Goal: Task Accomplishment & Management: Manage account settings

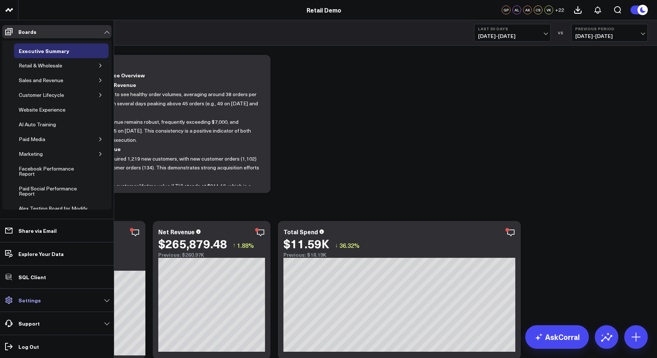
click at [33, 302] on p "Settings" at bounding box center [29, 300] width 22 height 6
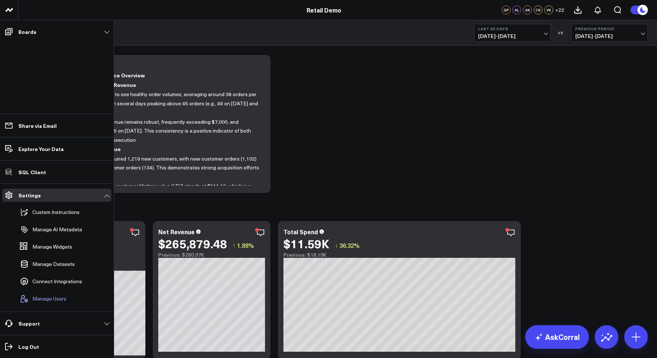
click at [58, 296] on span "Manage Users" at bounding box center [49, 299] width 34 height 6
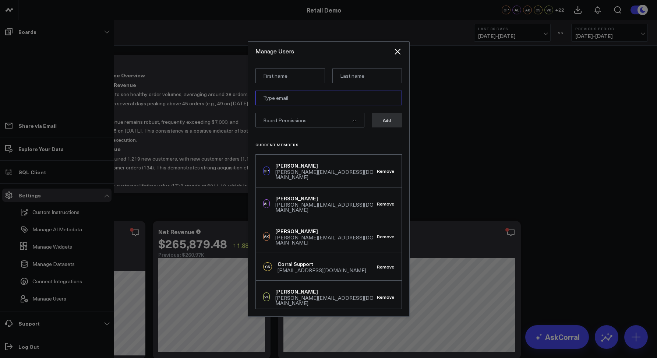
click at [274, 100] on input "email" at bounding box center [328, 98] width 147 height 15
paste input "jeremy@corraldata.com"
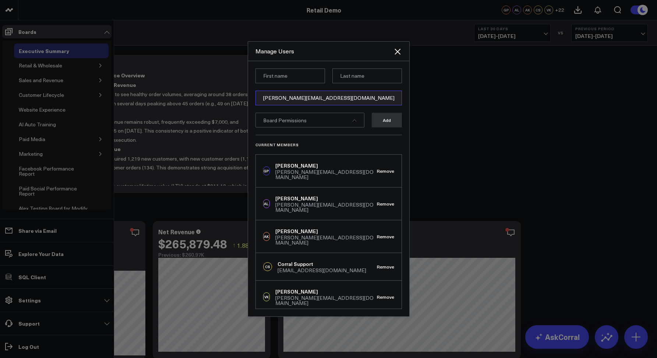
type input "jeremy@corraldata.com"
click at [335, 142] on div "Current Members GP Gareth Price gareth@corraldata.com Remove AL Alex Lirtsman a…" at bounding box center [328, 222] width 147 height 174
click at [346, 129] on form "jeremy@corraldata.com Board Permissions Add" at bounding box center [328, 101] width 147 height 66
click at [345, 121] on div "Board Permissions" at bounding box center [309, 120] width 109 height 15
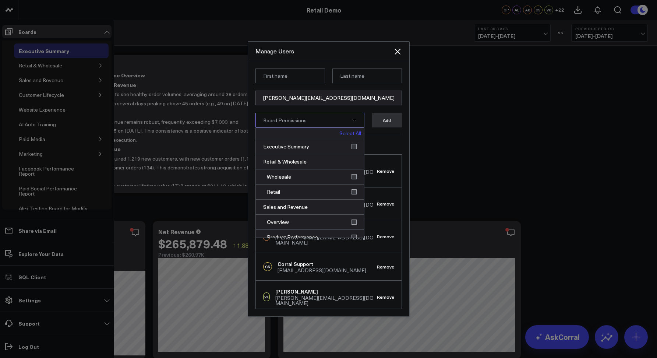
click at [340, 134] on link "Select All" at bounding box center [350, 133] width 22 height 5
click at [292, 71] on input at bounding box center [290, 75] width 70 height 15
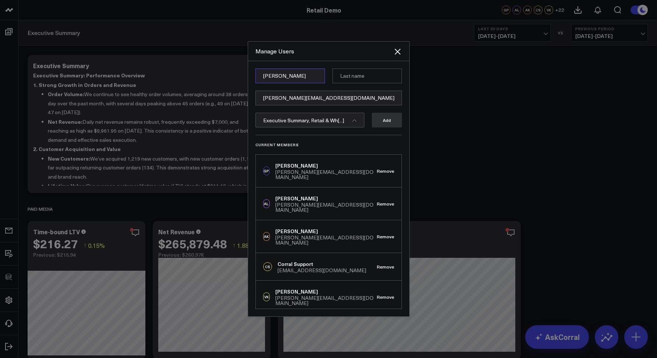
type input "Jeremy"
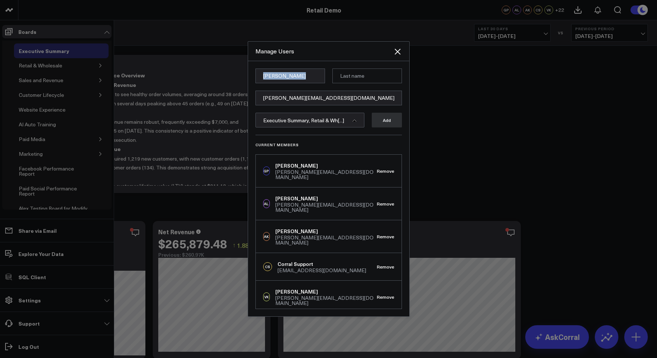
drag, startPoint x: 349, startPoint y: 70, endPoint x: 349, endPoint y: 74, distance: 4.4
click at [349, 73] on div "Manage Users Jeremy jeremy@corraldata.com Executive Summary, Retail & Wh[...] A…" at bounding box center [329, 178] width 162 height 275
click at [349, 74] on input at bounding box center [367, 75] width 70 height 15
paste input "Hilliker"
type input "Hilliker"
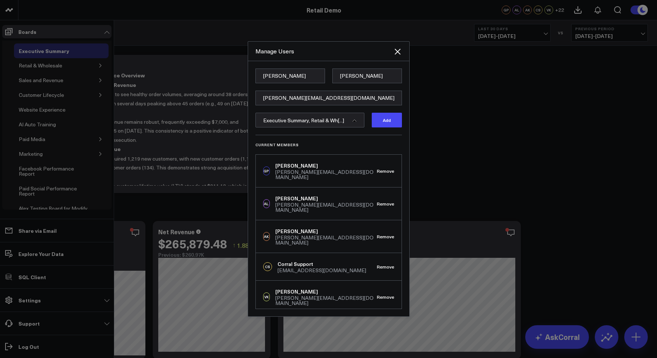
click at [346, 59] on div "Manage Users" at bounding box center [328, 52] width 161 height 20
click at [382, 117] on button "Add" at bounding box center [387, 120] width 30 height 15
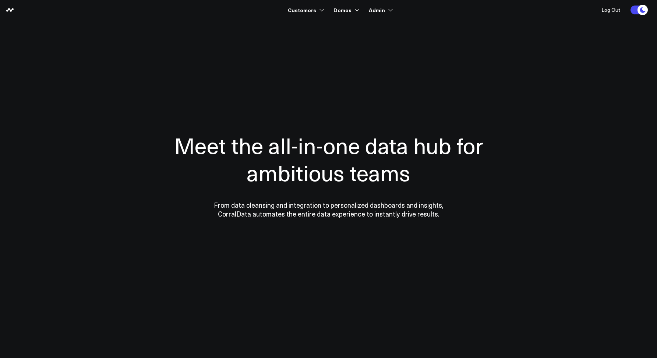
click at [274, 68] on div at bounding box center [329, 175] width 530 height 250
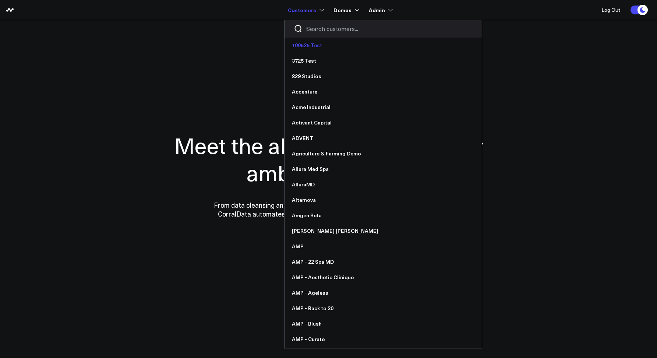
click at [309, 51] on link "100525 Test" at bounding box center [383, 45] width 197 height 15
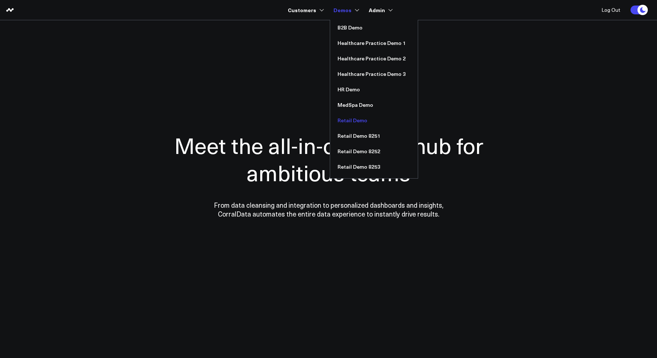
click at [346, 119] on link "Retail Demo" at bounding box center [374, 120] width 88 height 15
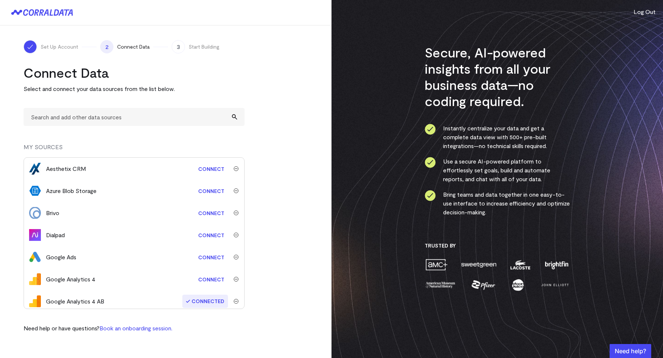
click at [254, 106] on turbo-frame "Connect Data Select and connect your data sources from the list below. MY SOURC…" at bounding box center [166, 198] width 284 height 268
click at [62, 116] on input "text" at bounding box center [134, 117] width 221 height 18
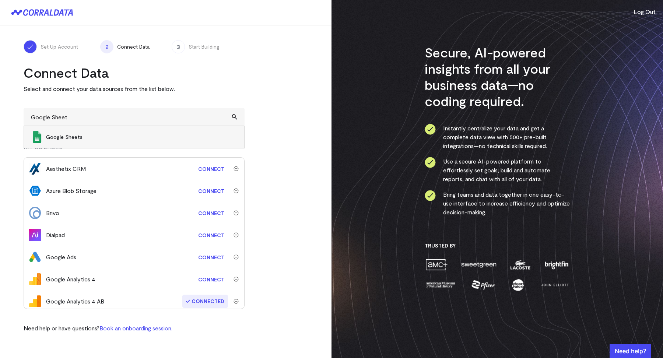
click at [60, 139] on span "Google Sheets" at bounding box center [141, 136] width 191 height 7
type input "Google Sheets"
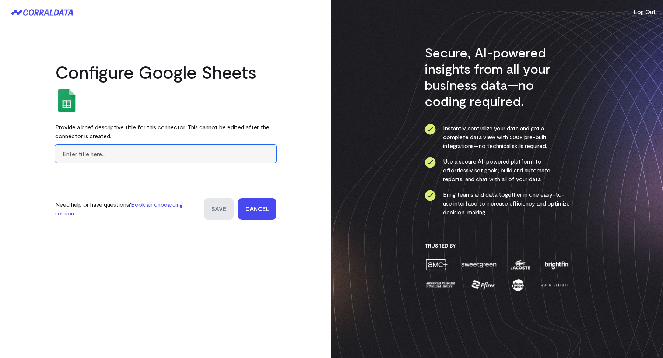
click at [105, 149] on input "text" at bounding box center [165, 154] width 221 height 18
type input "Test Sheet"
click at [226, 217] on input "Save" at bounding box center [218, 208] width 29 height 21
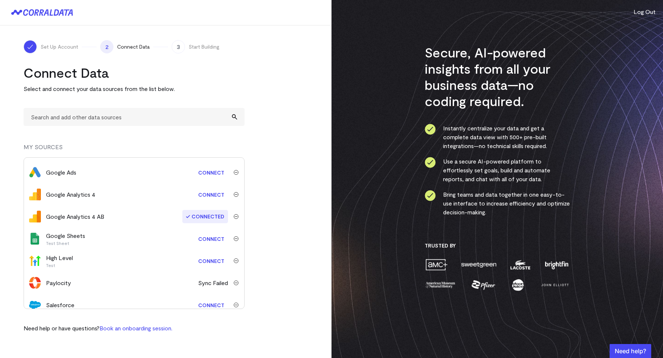
scroll to position [84, 0]
click at [206, 238] on link "Connect" at bounding box center [211, 239] width 34 height 14
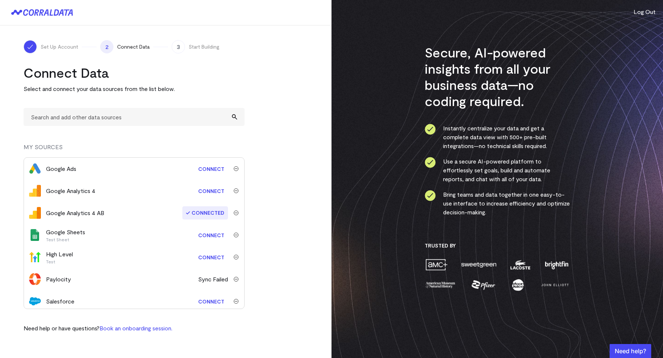
scroll to position [89, 0]
click at [208, 233] on link "Connect" at bounding box center [211, 235] width 34 height 14
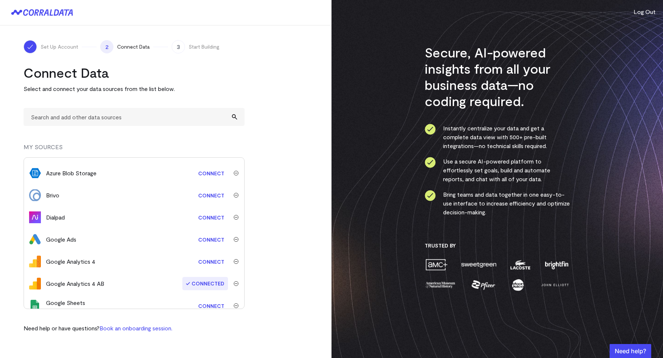
scroll to position [57, 0]
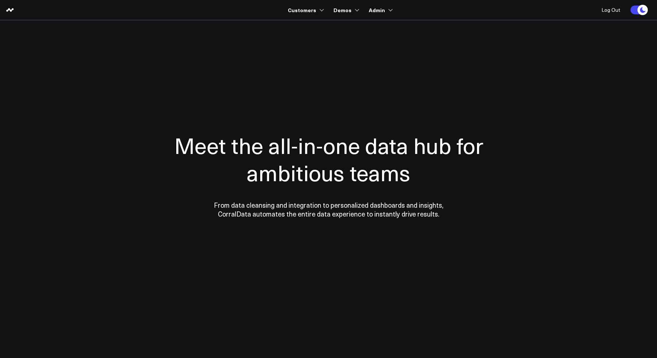
click at [301, 74] on div "Meet the all-in-one data hub for ambitious teams From data cleansing and integr…" at bounding box center [328, 175] width 361 height 206
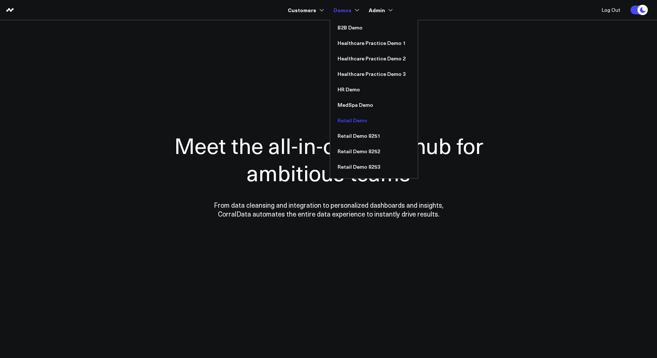
click at [346, 118] on link "Retail Demo" at bounding box center [374, 120] width 88 height 15
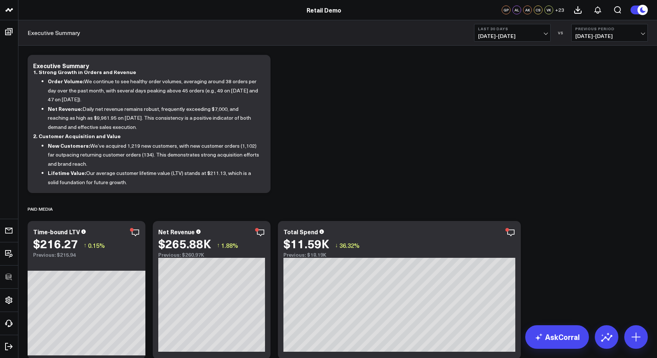
click at [275, 37] on div "Executive Summary Last 30 Days [DATE] - [DATE] VS Previous Period [DATE] - [DAT…" at bounding box center [337, 32] width 639 height 25
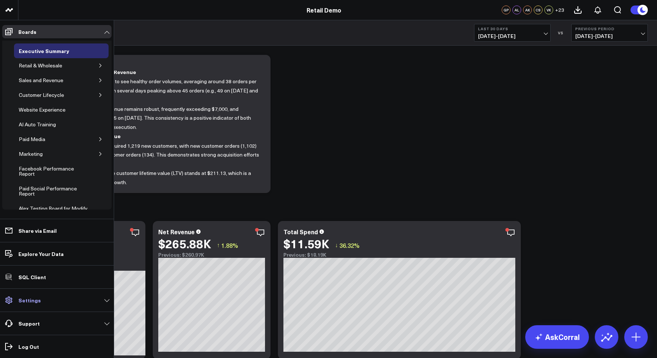
click at [33, 301] on p "Settings" at bounding box center [29, 300] width 22 height 6
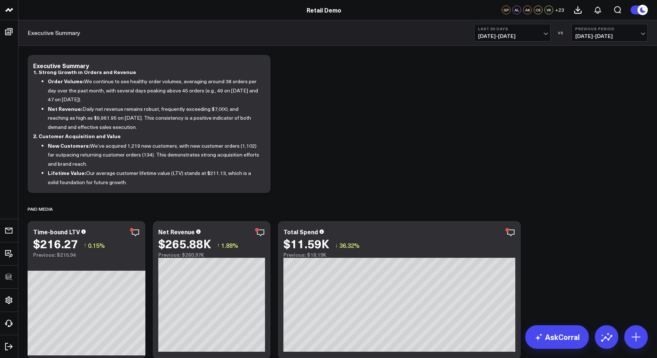
click at [65, 31] on link "Executive Summary" at bounding box center [54, 33] width 53 height 8
